Goal: Task Accomplishment & Management: Complete application form

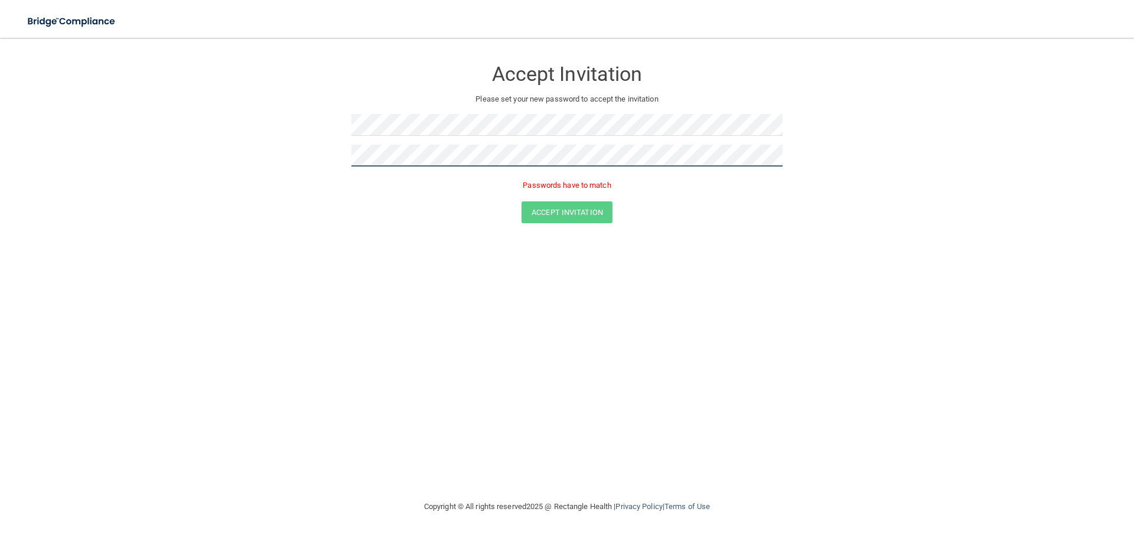
click at [239, 183] on form "Accept Invitation Please set your new password to accept the invitation Passwor…" at bounding box center [567, 144] width 1087 height 188
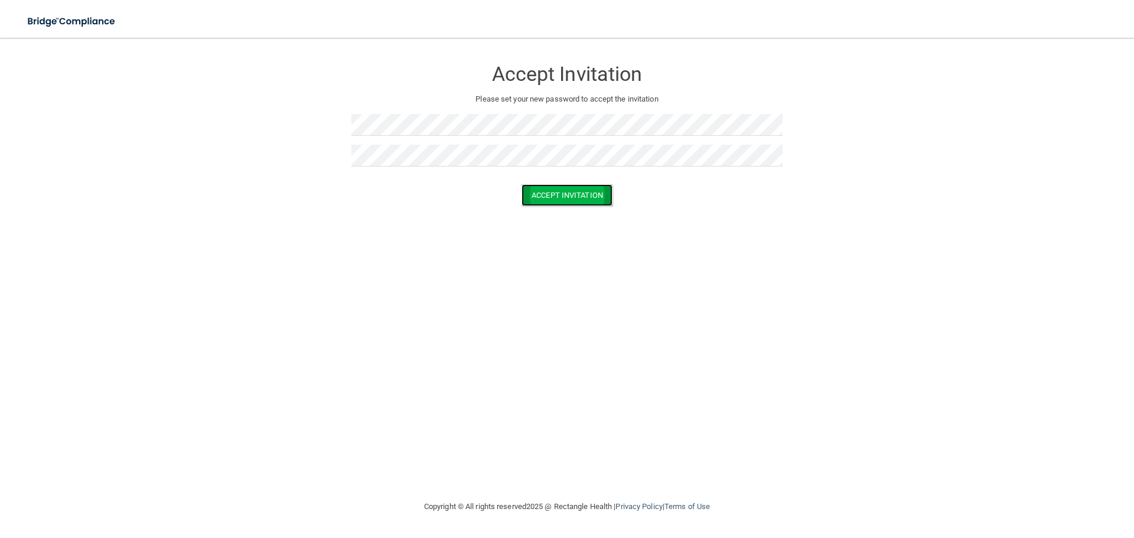
click at [570, 184] on button "Accept Invitation" at bounding box center [566, 195] width 91 height 22
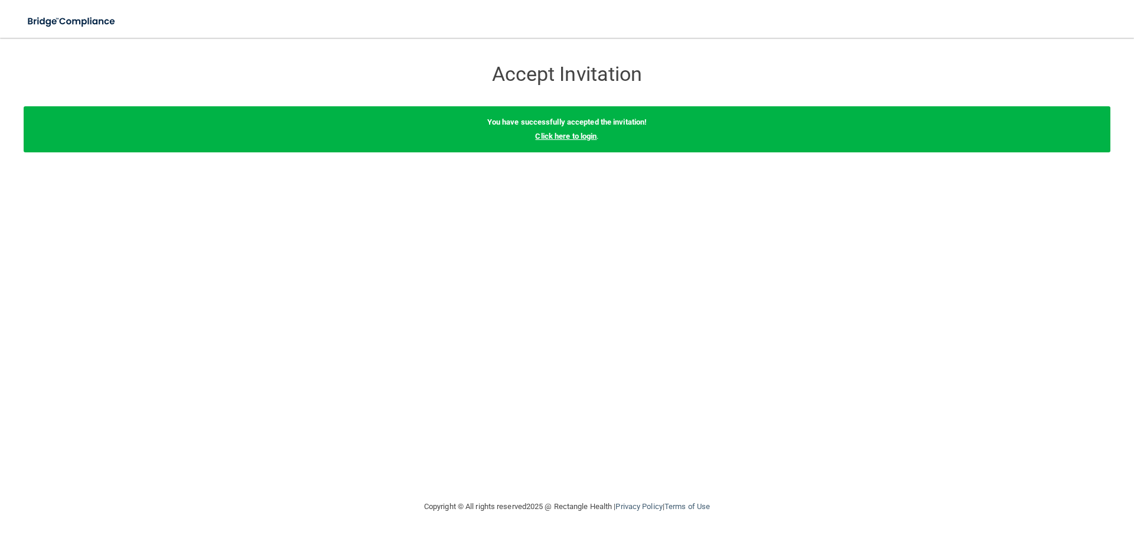
click at [585, 136] on link "Click here to login" at bounding box center [565, 136] width 61 height 9
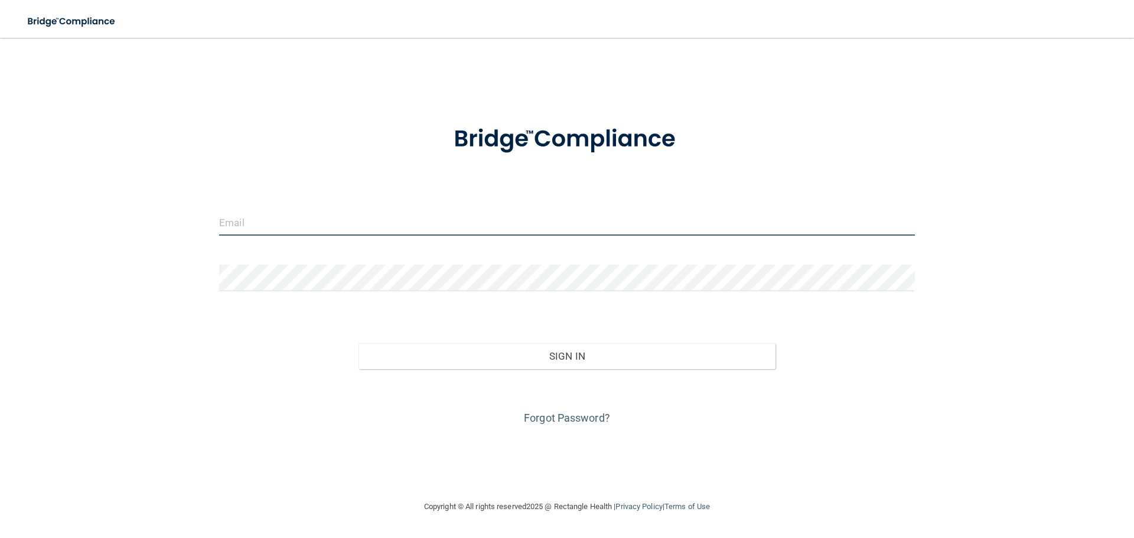
click at [291, 226] on input "email" at bounding box center [567, 222] width 696 height 27
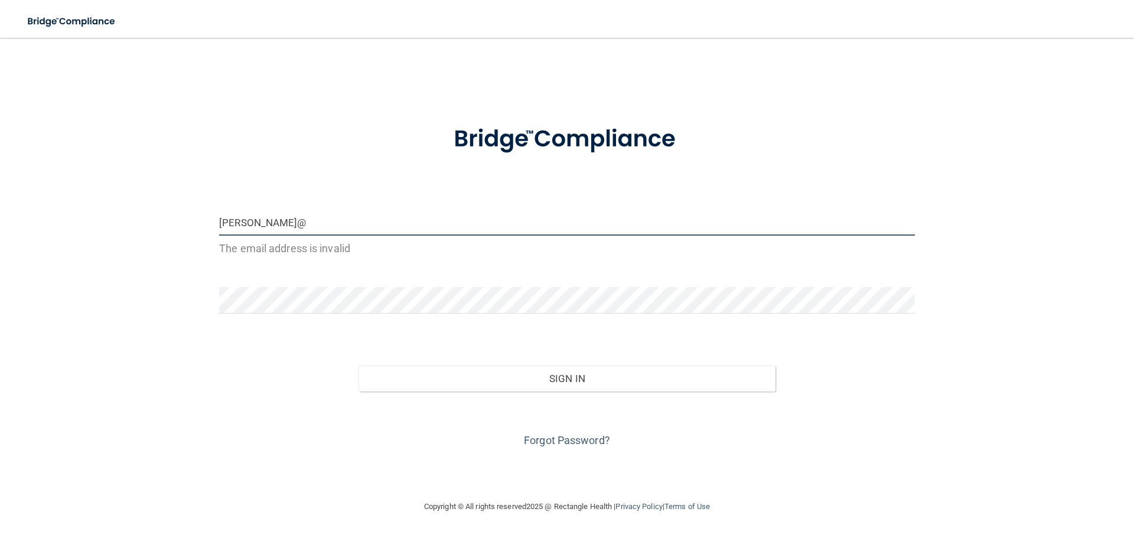
type input "[PERSON_NAME][EMAIL_ADDRESS][DOMAIN_NAME]"
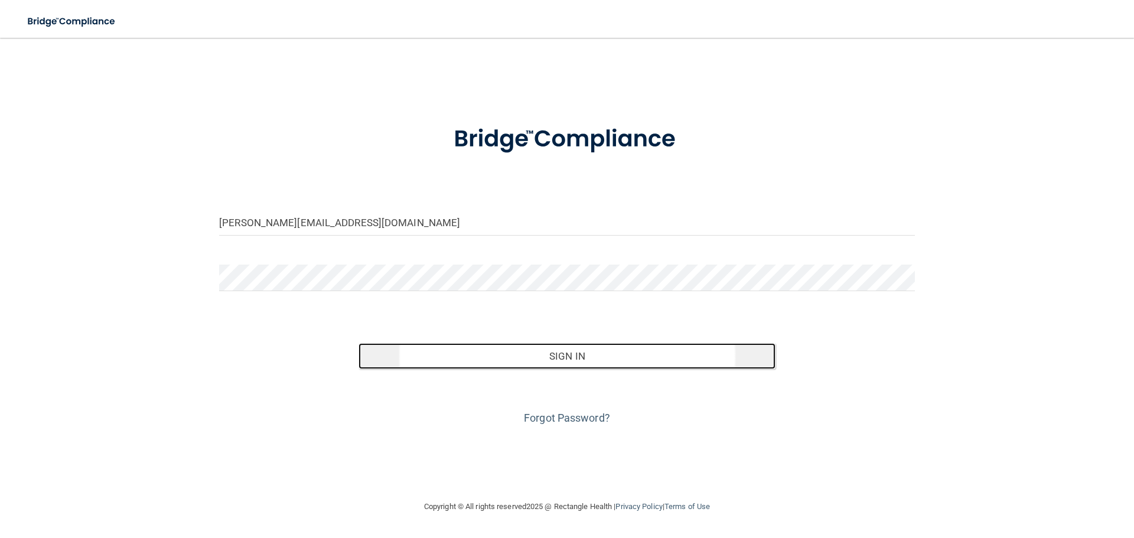
click at [550, 356] on button "Sign In" at bounding box center [567, 356] width 418 height 26
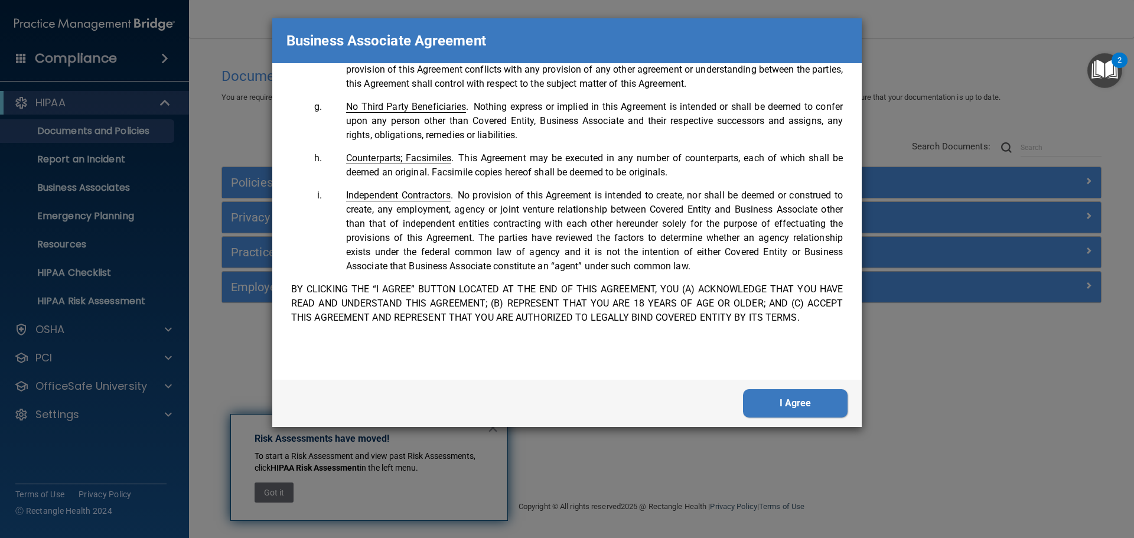
scroll to position [2408, 0]
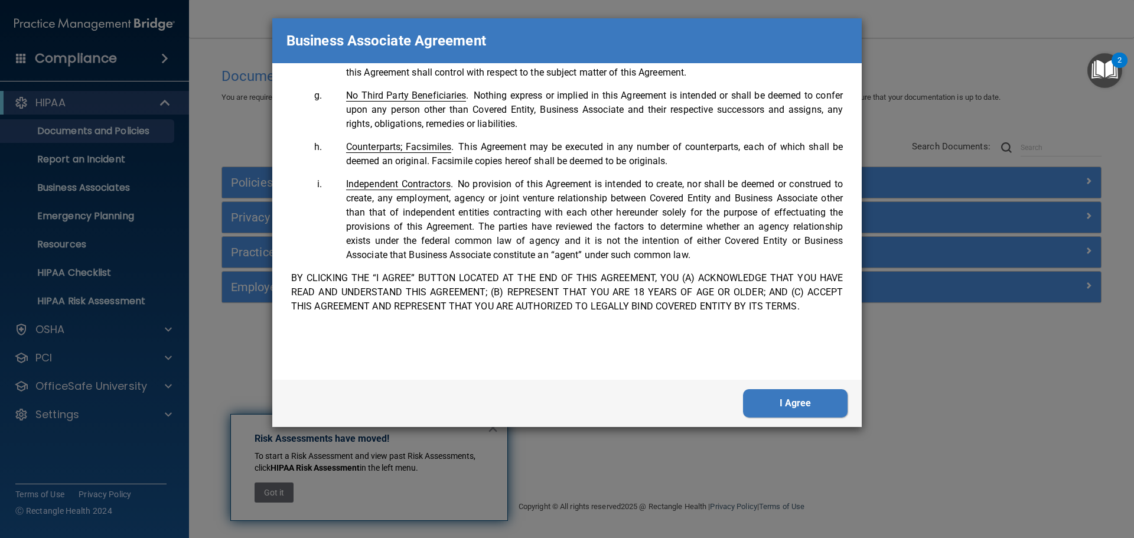
click at [809, 406] on button "I Agree" at bounding box center [795, 403] width 105 height 28
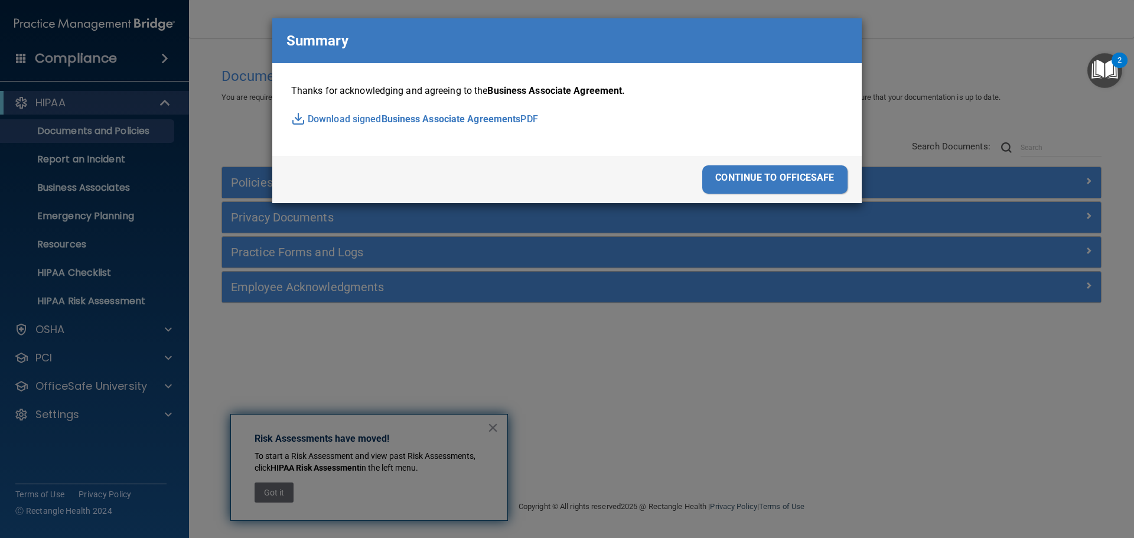
drag, startPoint x: 315, startPoint y: 122, endPoint x: 687, endPoint y: 343, distance: 432.7
click at [687, 343] on div "Business Associate Agreement Please sign this updated Business Associate Agreem…" at bounding box center [567, 269] width 1134 height 538
click at [461, 119] on span "Business Associate Agreements" at bounding box center [451, 119] width 139 height 18
click at [788, 175] on div "continue to officesafe" at bounding box center [774, 179] width 145 height 28
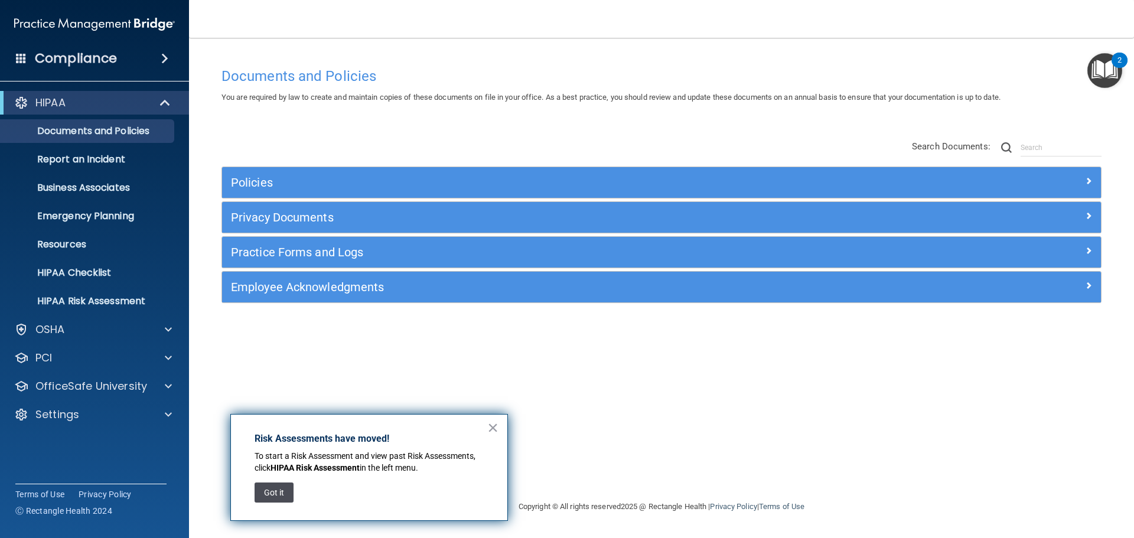
click at [283, 490] on button "Got it" at bounding box center [274, 493] width 39 height 20
